Goal: Task Accomplishment & Management: Use online tool/utility

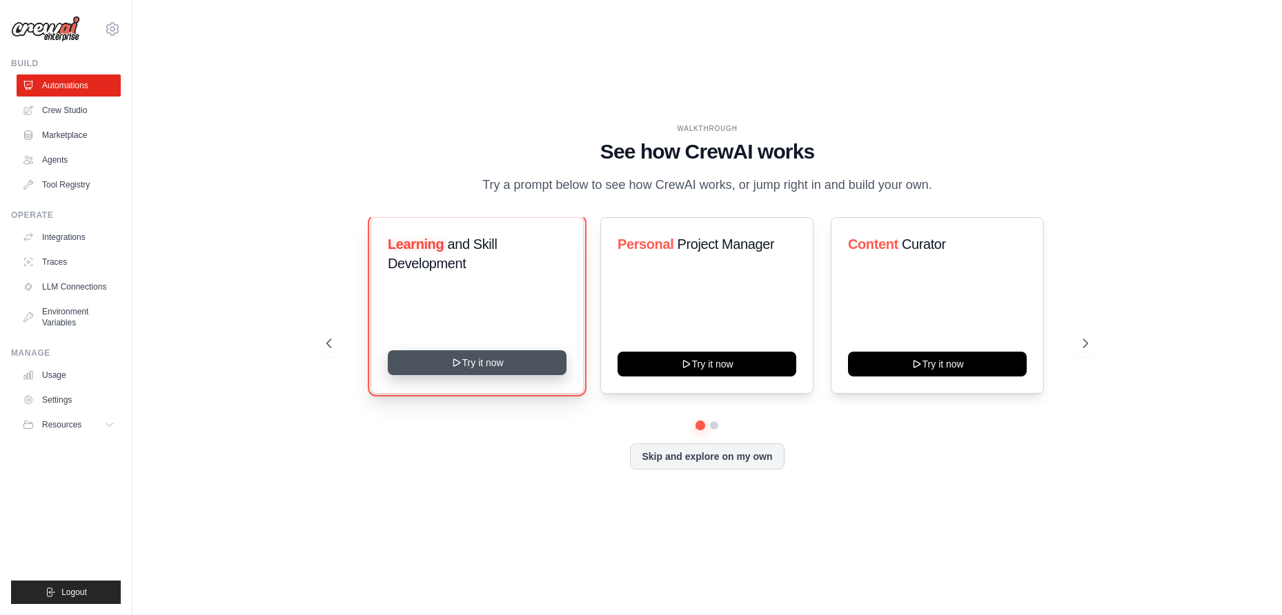
click at [446, 373] on button "Try it now" at bounding box center [477, 363] width 179 height 25
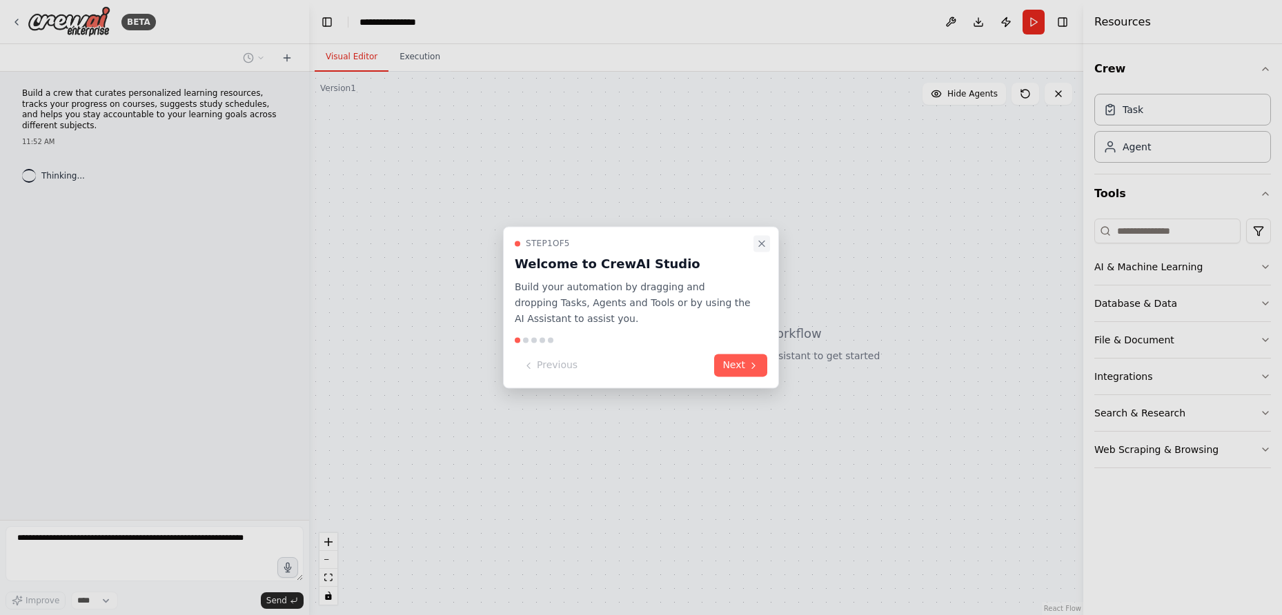
click at [760, 242] on icon "Close walkthrough" at bounding box center [762, 244] width 6 height 6
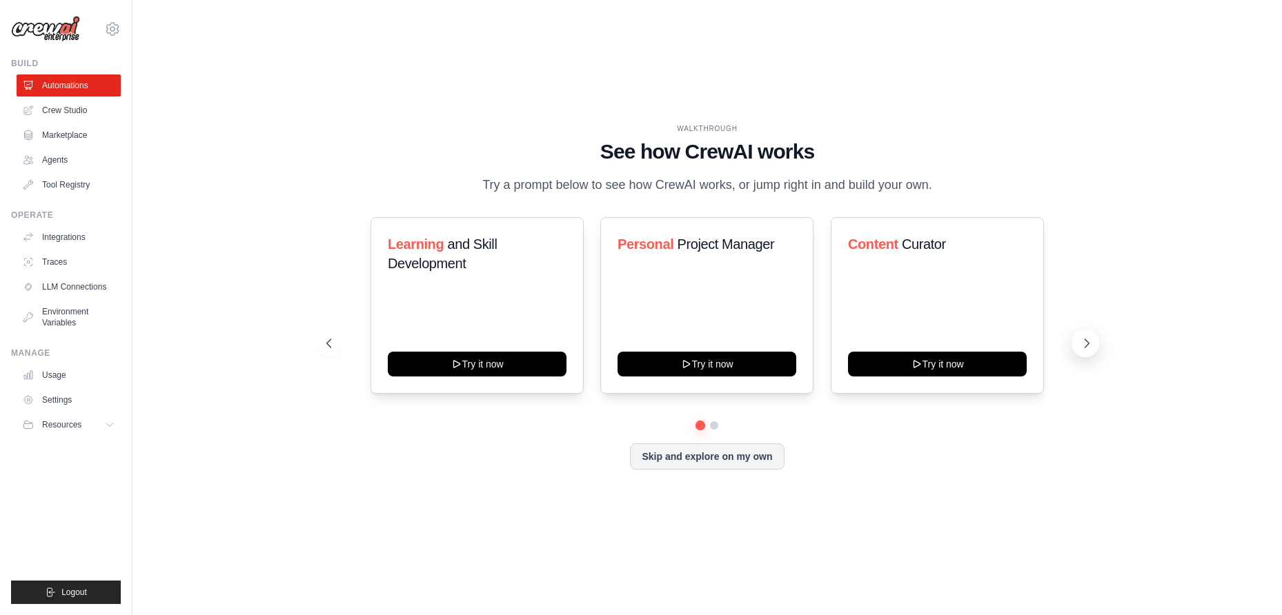
click at [1083, 351] on icon at bounding box center [1087, 344] width 14 height 14
click at [1081, 351] on icon at bounding box center [1087, 344] width 14 height 14
click at [64, 83] on link "Automations" at bounding box center [70, 86] width 104 height 22
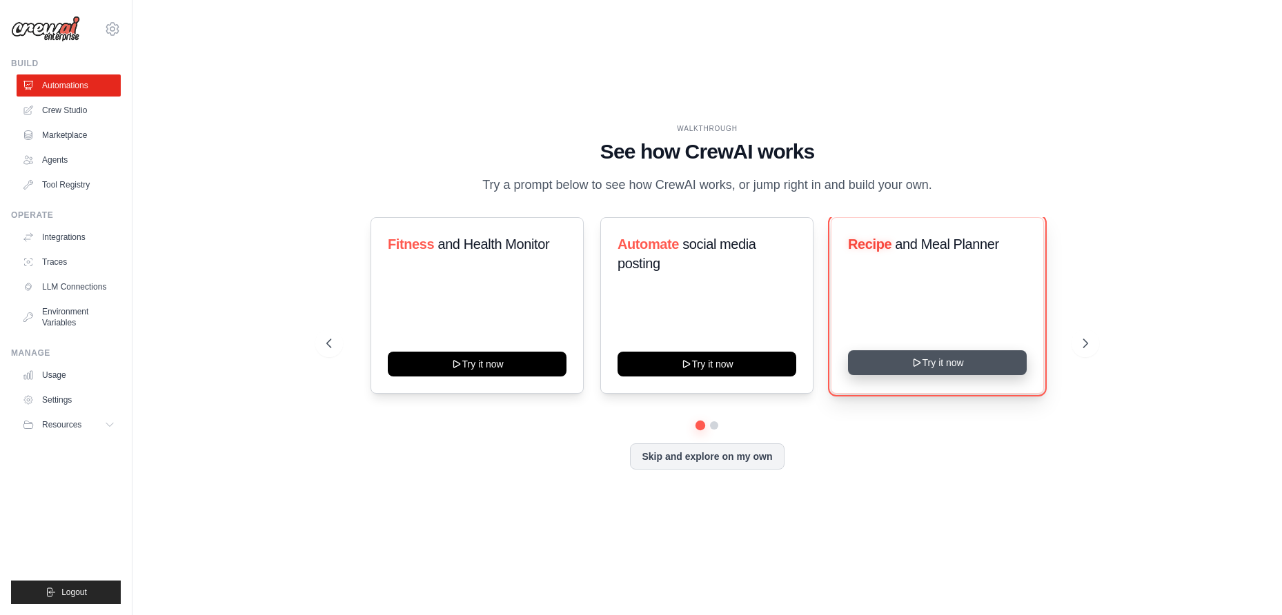
click at [918, 368] on icon at bounding box center [916, 362] width 11 height 11
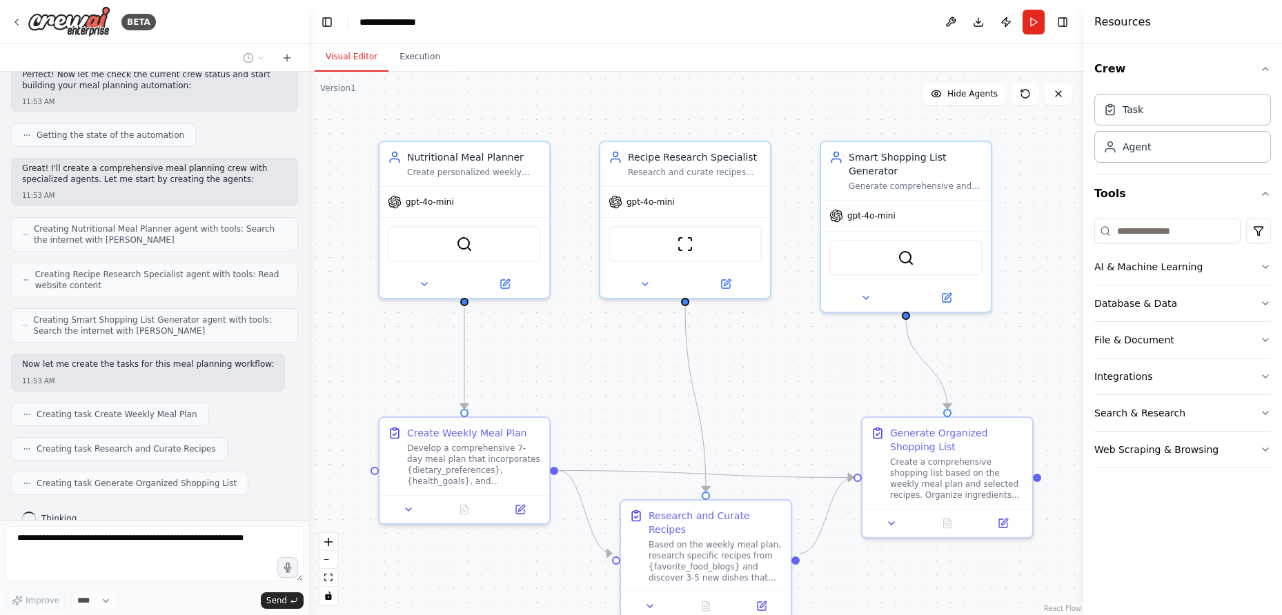
scroll to position [417, 0]
